Goal: Check status

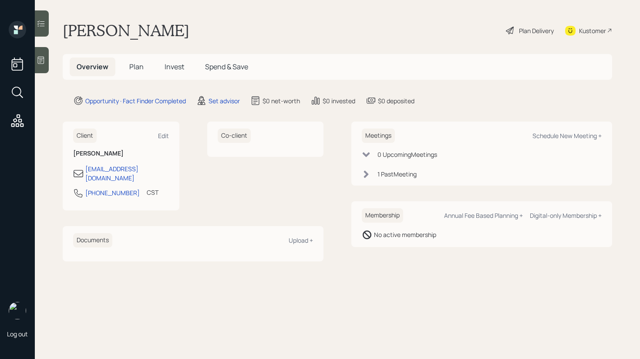
click at [372, 174] on div "1 Past Meeting" at bounding box center [482, 173] width 240 height 9
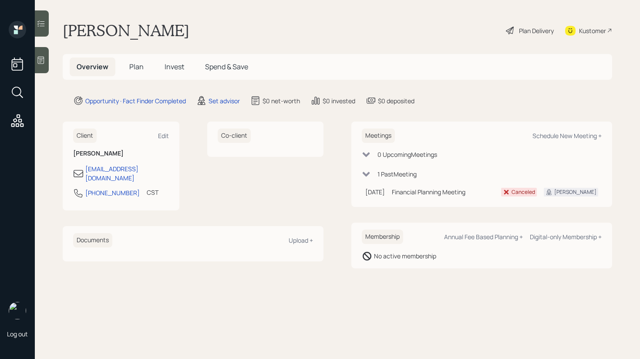
click at [372, 174] on div "1 Past Meeting" at bounding box center [482, 173] width 240 height 9
